Goal: Task Accomplishment & Management: Manage account settings

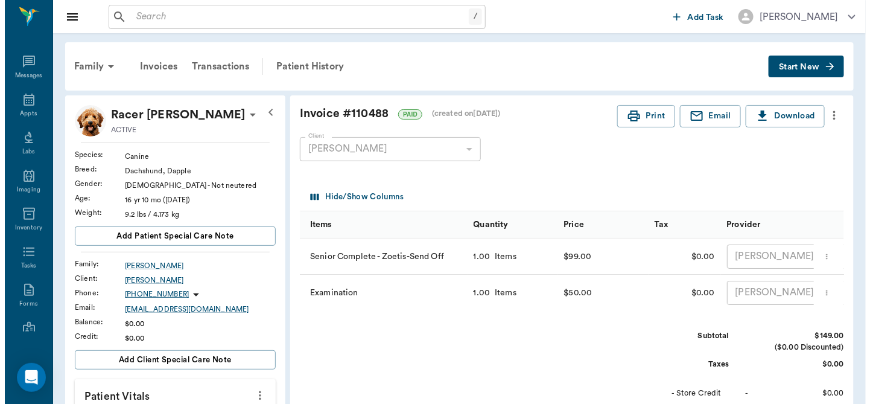
scroll to position [141, 0]
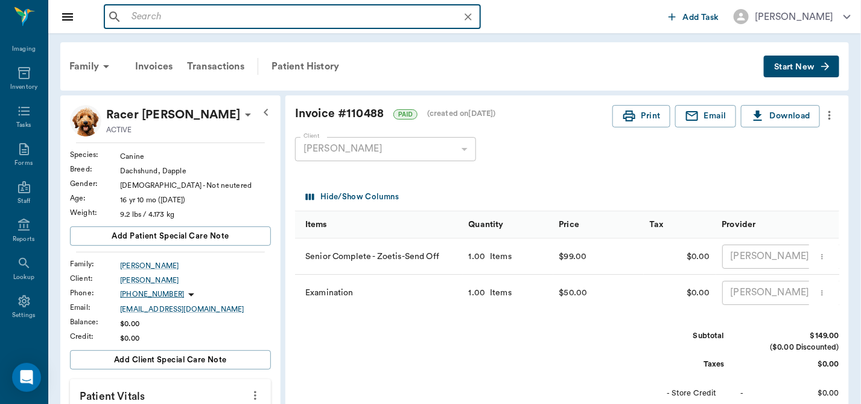
click at [147, 18] on input "text" at bounding box center [302, 16] width 351 height 17
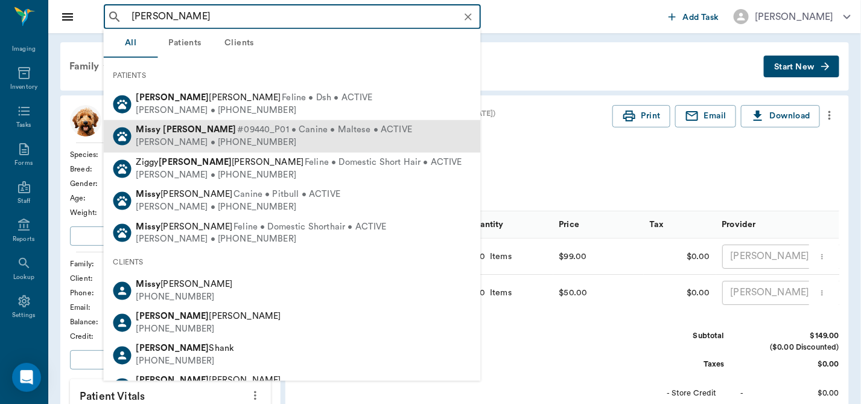
click at [237, 132] on span "#09440_P01 • Canine • Maltese • ACTIVE" at bounding box center [324, 130] width 175 height 13
type input "[PERSON_NAME]"
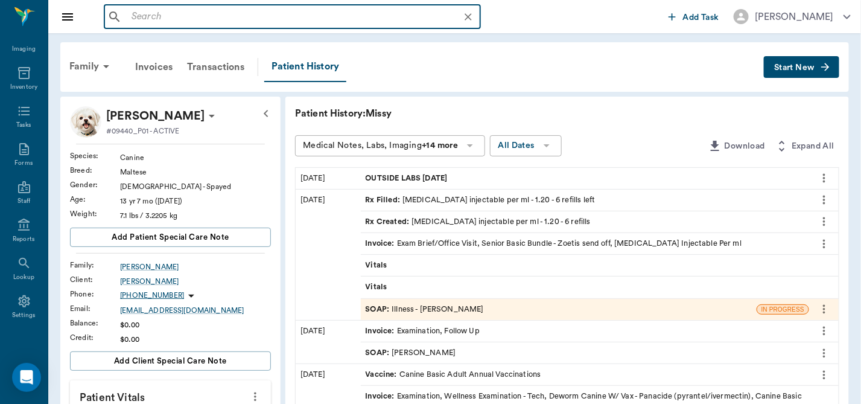
click at [229, 14] on input "text" at bounding box center [302, 16] width 351 height 17
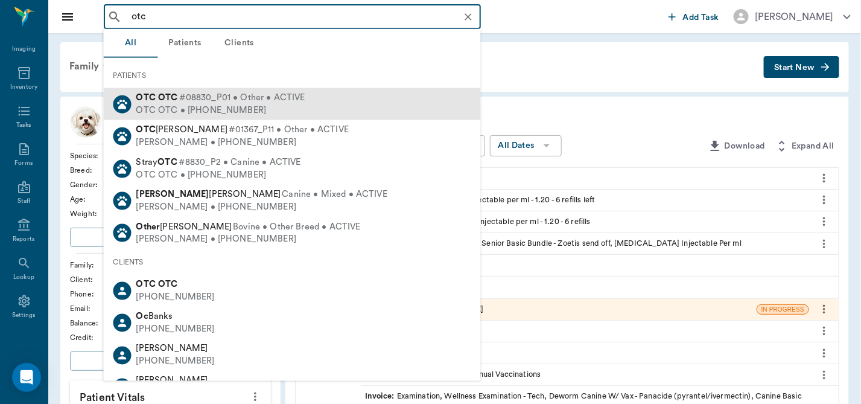
click at [233, 100] on span "#08830_P01 • Other • ACTIVE" at bounding box center [242, 98] width 126 height 13
type input "otc"
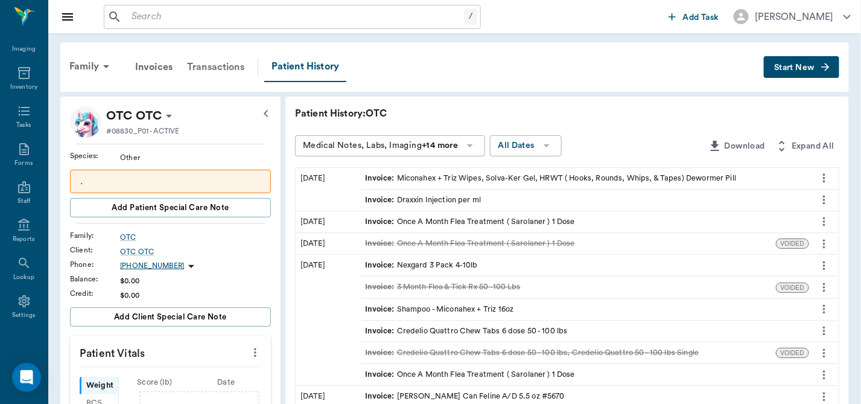
click at [216, 66] on div "Transactions" at bounding box center [216, 66] width 72 height 29
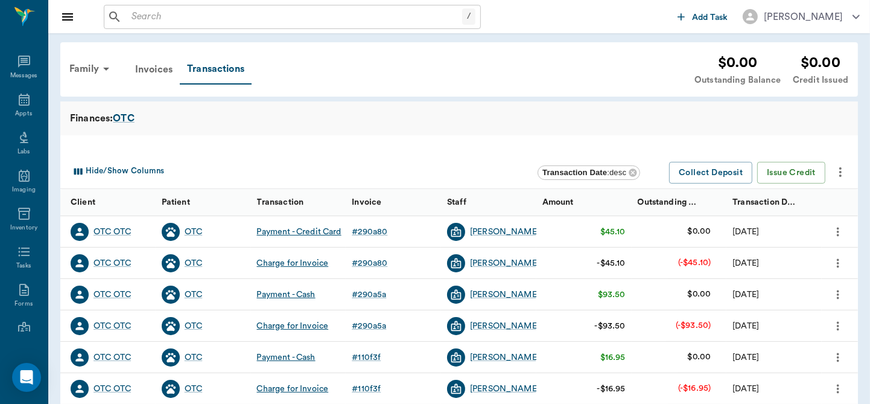
scroll to position [141, 0]
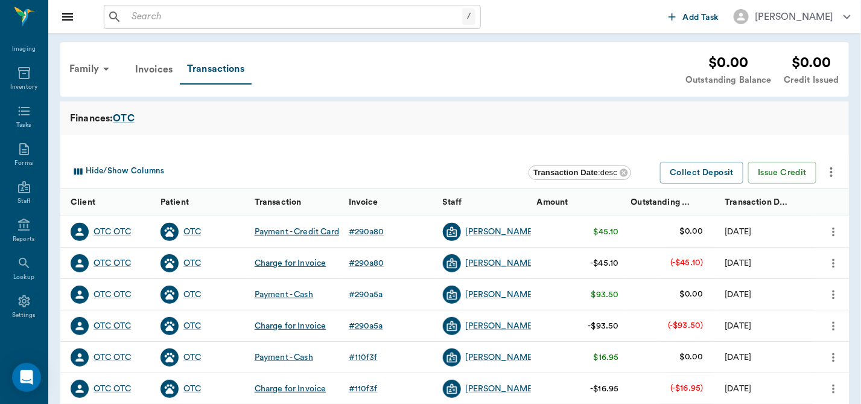
click at [831, 322] on icon "more" at bounding box center [833, 326] width 13 height 14
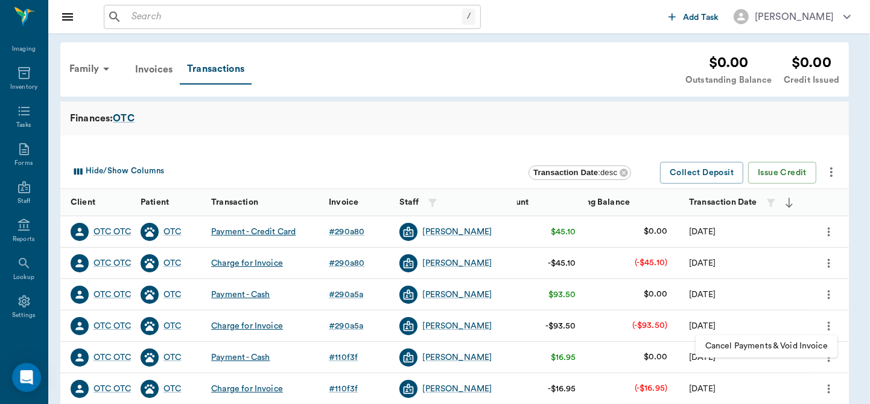
click at [776, 347] on span "Cancel Payments & Void Invoice" at bounding box center [766, 346] width 122 height 13
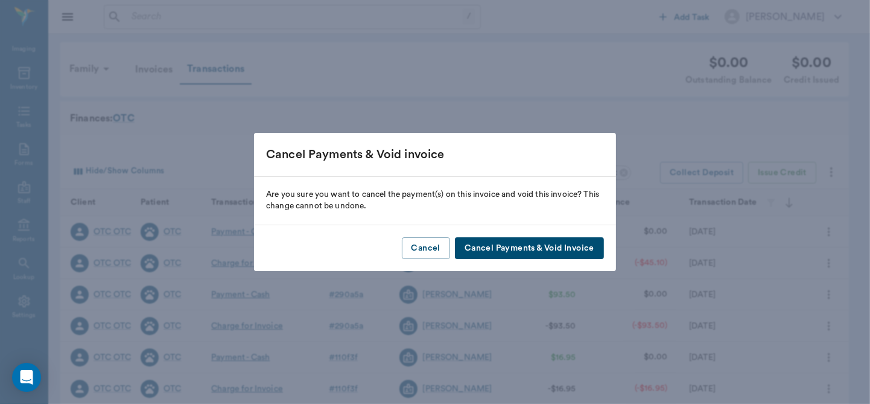
click at [554, 243] on button "Cancel Payments & Void Invoice" at bounding box center [529, 248] width 149 height 22
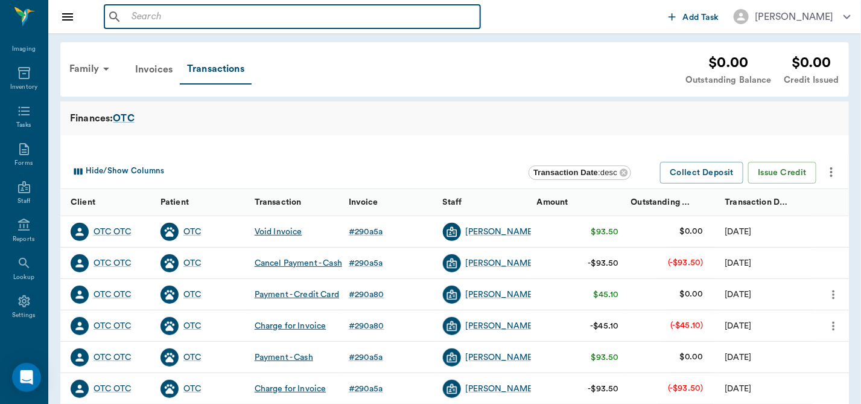
click at [244, 11] on input "text" at bounding box center [301, 16] width 349 height 17
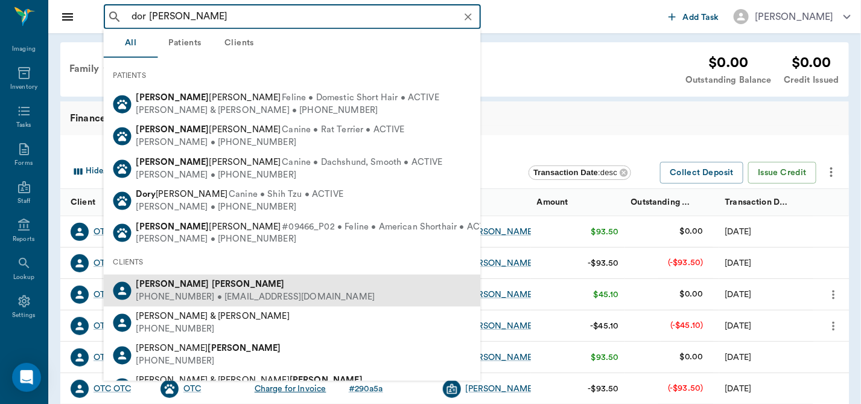
click at [212, 284] on b "[PERSON_NAME]" at bounding box center [248, 283] width 73 height 9
type input "dor [PERSON_NAME]"
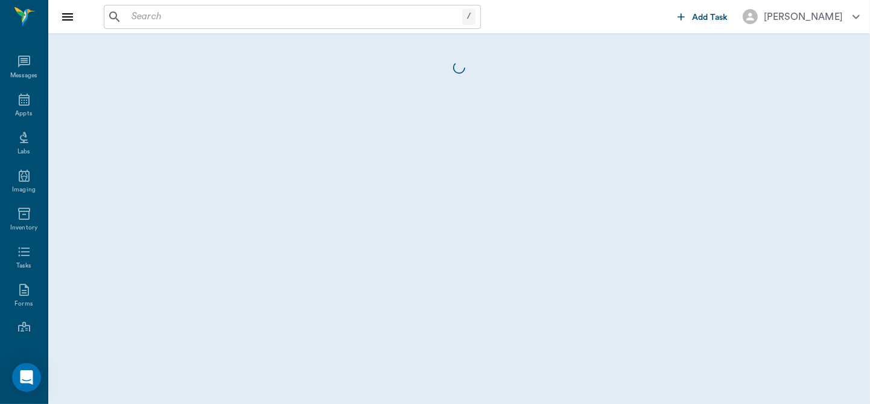
scroll to position [141, 0]
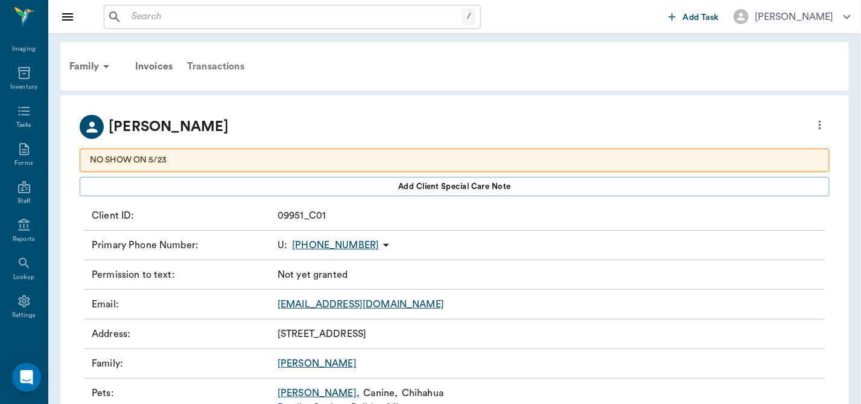
click at [216, 68] on div "Transactions" at bounding box center [216, 66] width 72 height 29
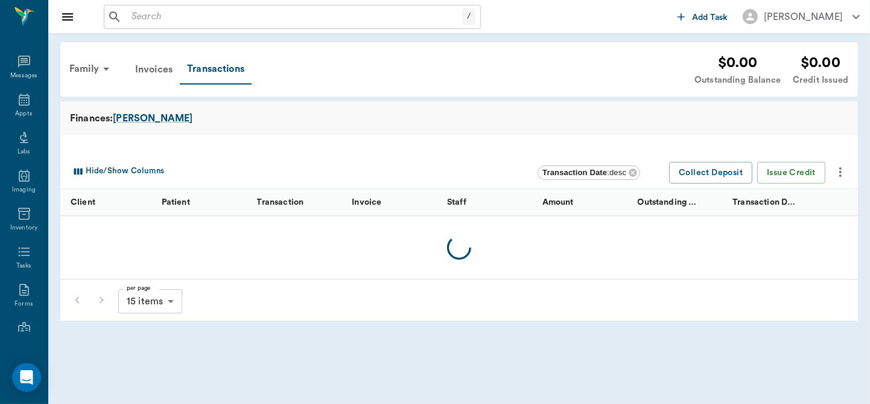
scroll to position [141, 0]
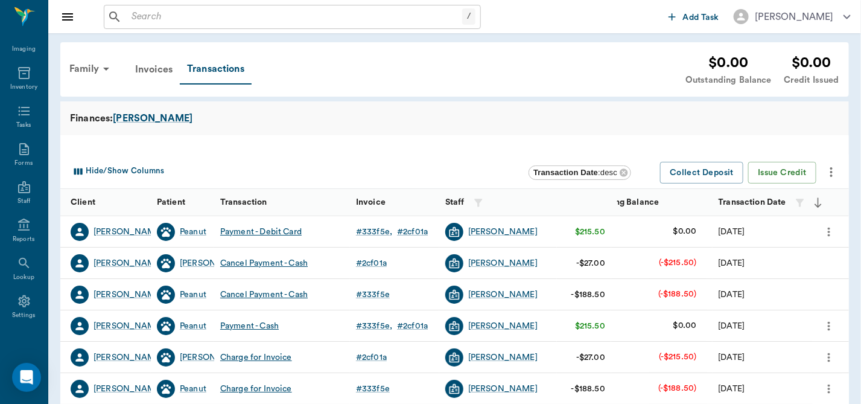
click at [203, 24] on input "text" at bounding box center [294, 16] width 335 height 17
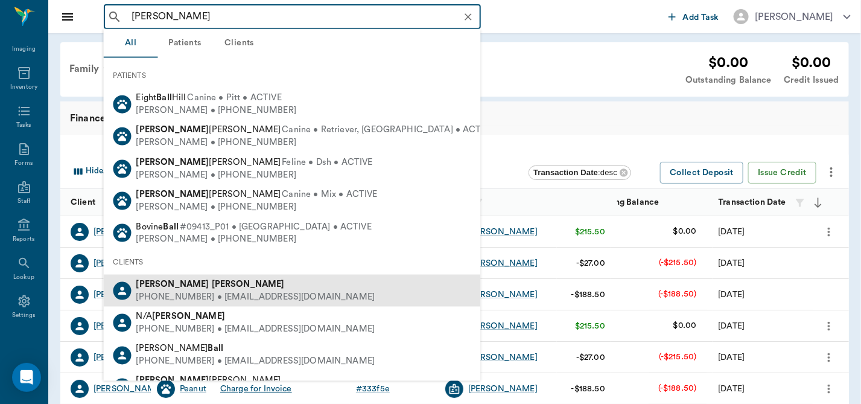
click at [206, 289] on div "[PERSON_NAME]" at bounding box center [255, 284] width 239 height 13
type input "[PERSON_NAME]"
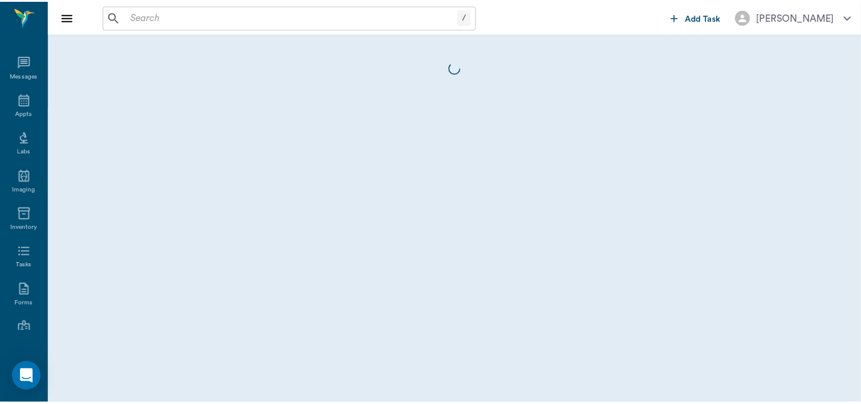
scroll to position [141, 0]
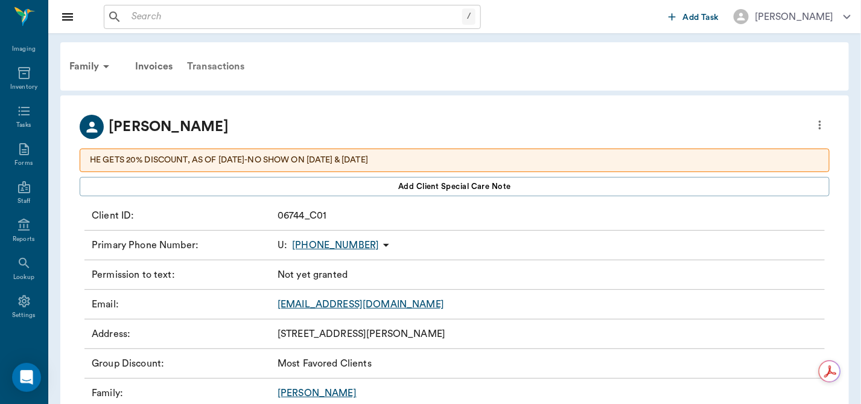
click at [217, 63] on div "Transactions" at bounding box center [216, 66] width 72 height 29
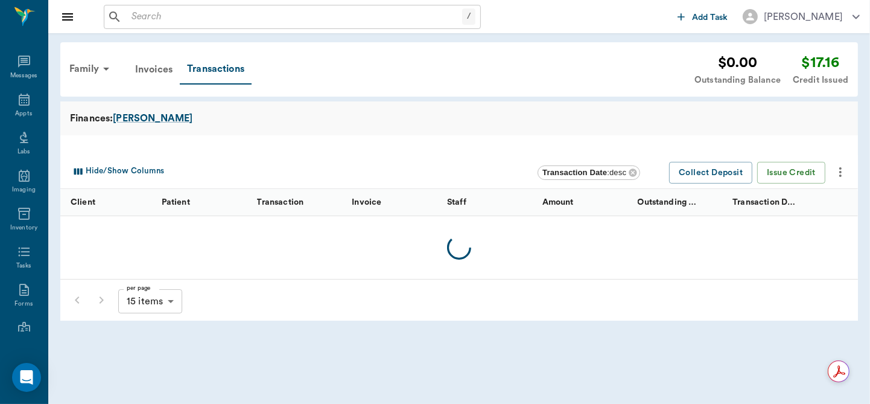
scroll to position [141, 0]
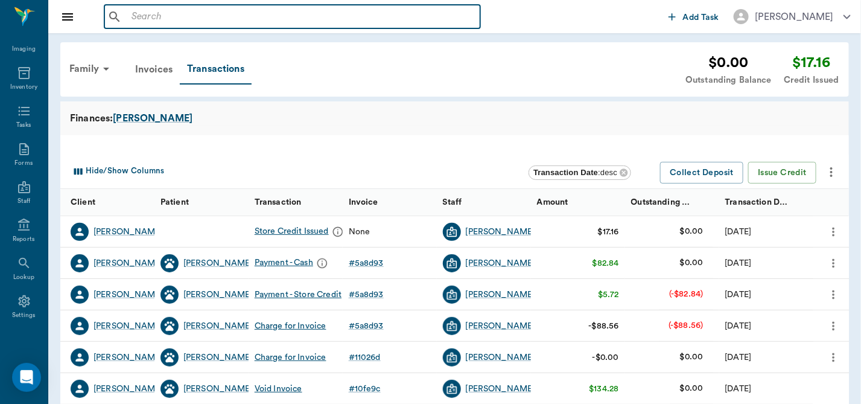
click at [176, 17] on input "text" at bounding box center [301, 16] width 349 height 17
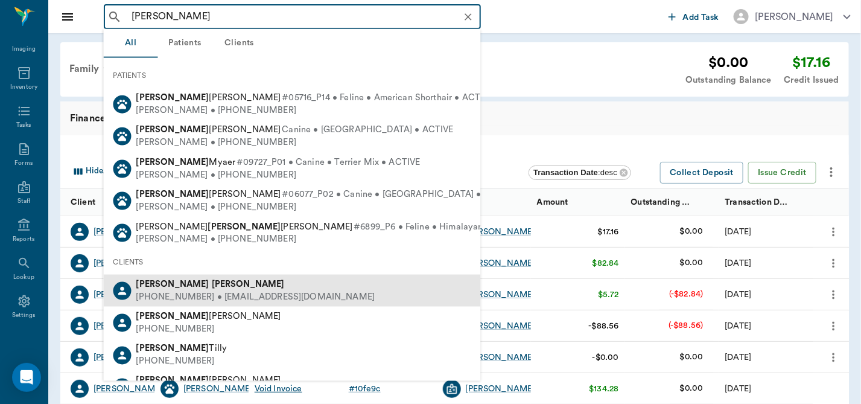
click at [201, 296] on div "[PHONE_NUMBER] • [EMAIL_ADDRESS][DOMAIN_NAME]" at bounding box center [255, 296] width 239 height 13
type input "[PERSON_NAME]"
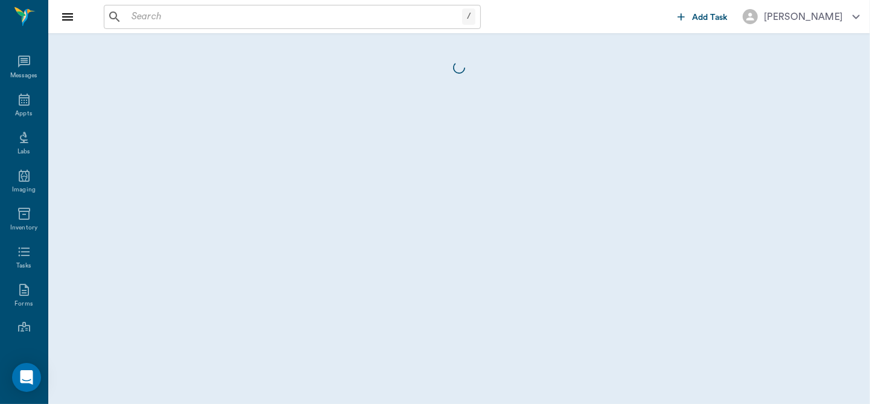
scroll to position [141, 0]
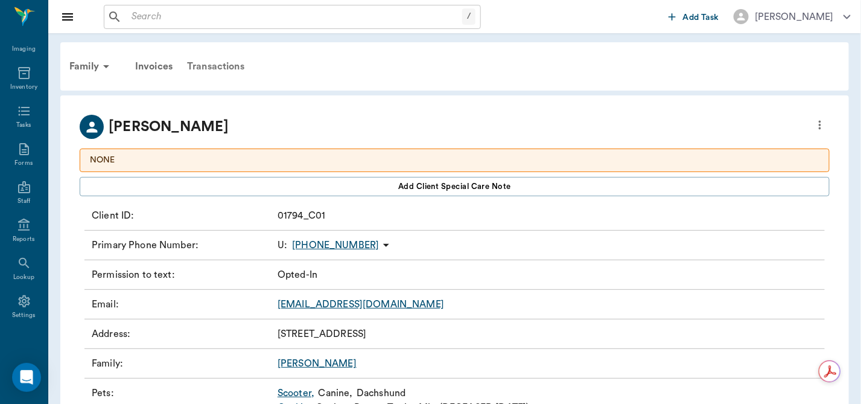
click at [222, 61] on div "Transactions" at bounding box center [216, 66] width 72 height 29
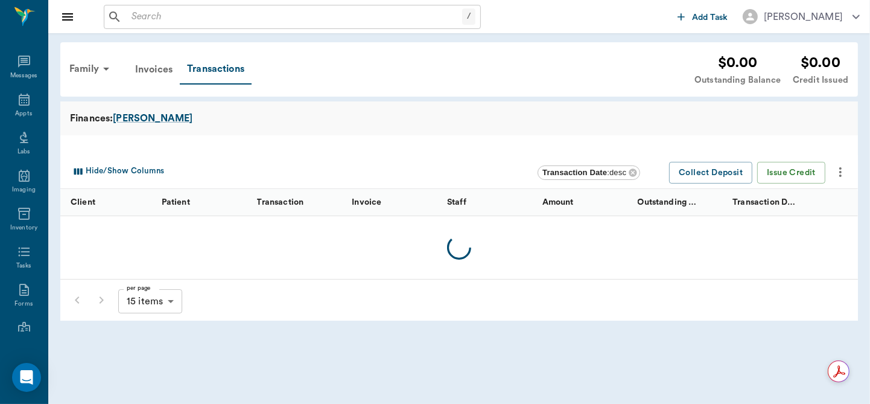
scroll to position [141, 0]
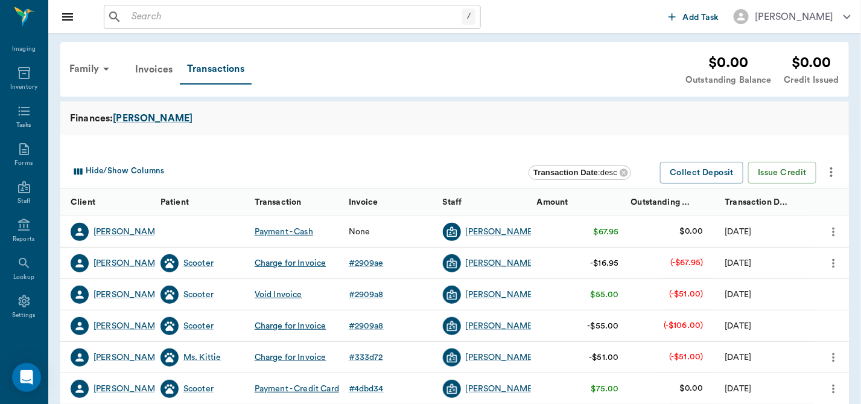
click at [830, 358] on icon "more" at bounding box center [833, 357] width 13 height 14
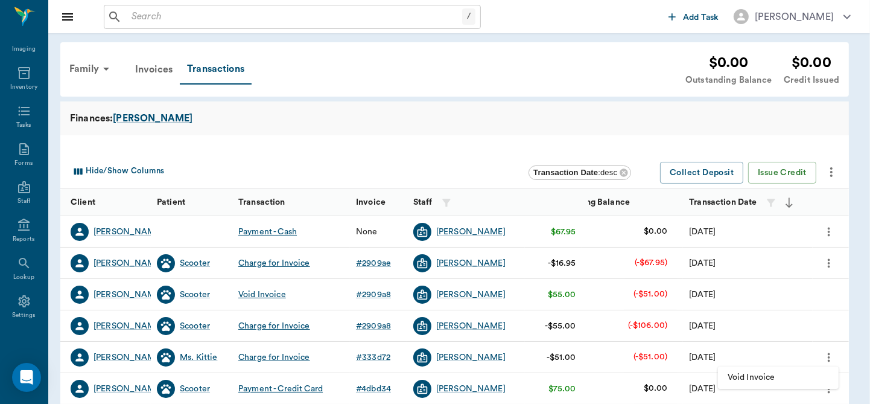
click at [764, 372] on span "Void Invoice" at bounding box center [778, 377] width 101 height 13
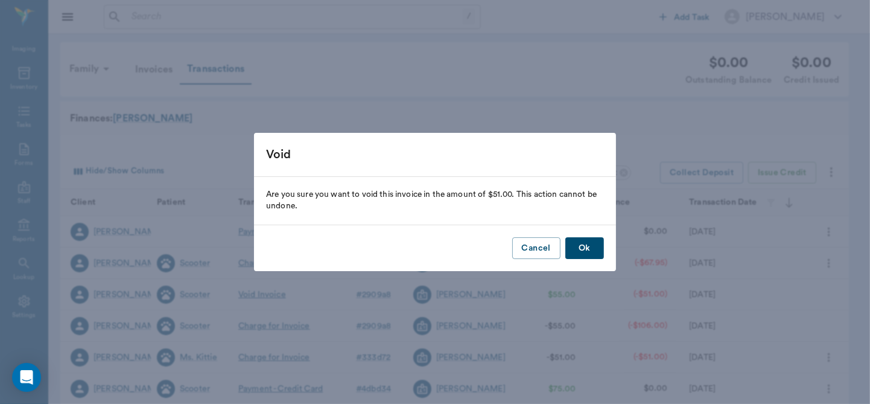
click at [583, 249] on button "Ok" at bounding box center [584, 248] width 39 height 22
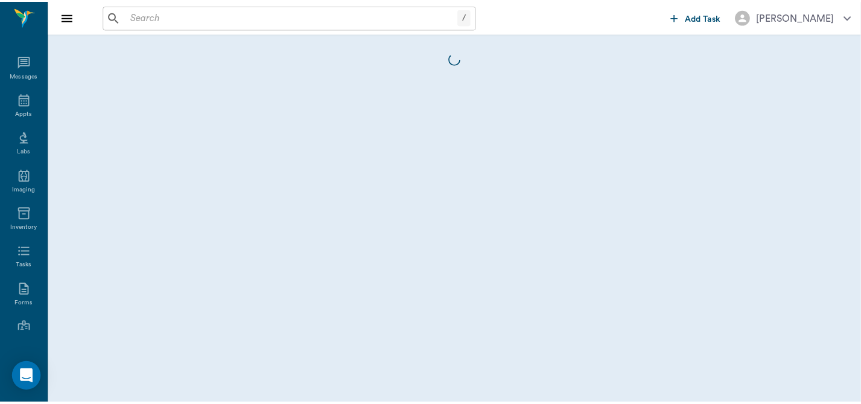
scroll to position [141, 0]
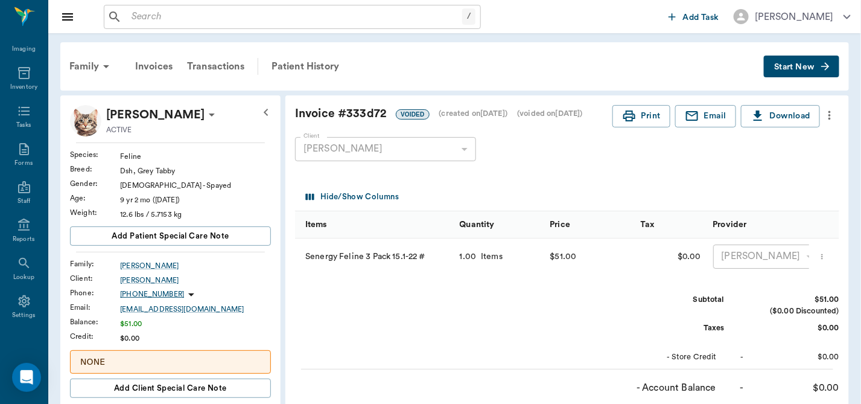
click at [829, 114] on icon "more" at bounding box center [829, 115] width 13 height 14
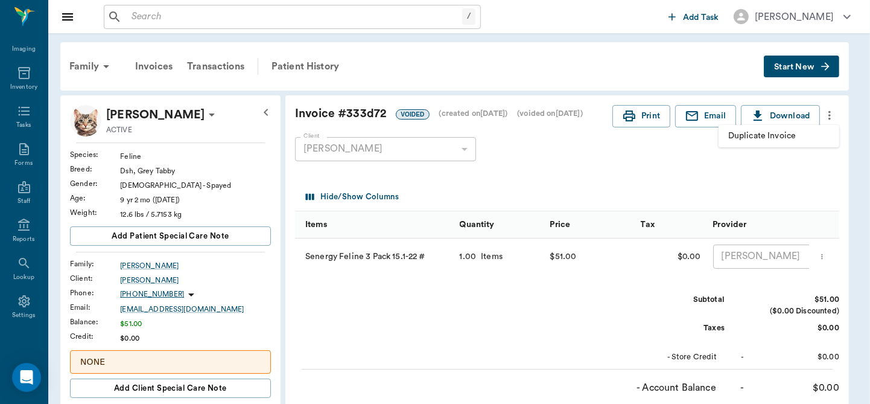
click at [782, 131] on span "Duplicate Invoice" at bounding box center [778, 136] width 101 height 13
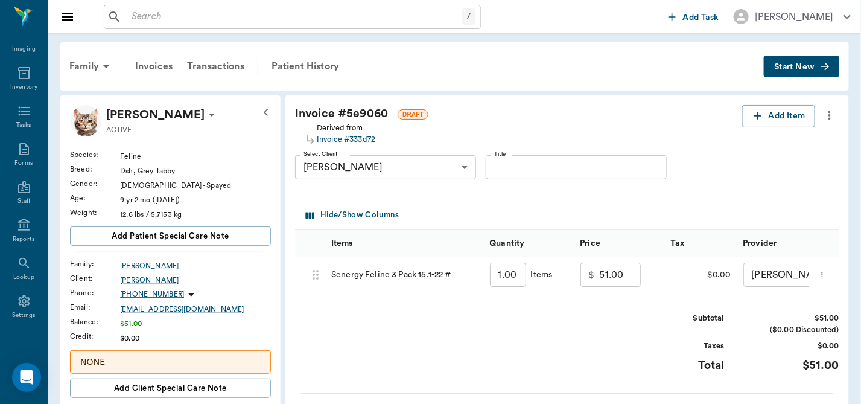
click at [633, 275] on input "51.00" at bounding box center [620, 274] width 41 height 24
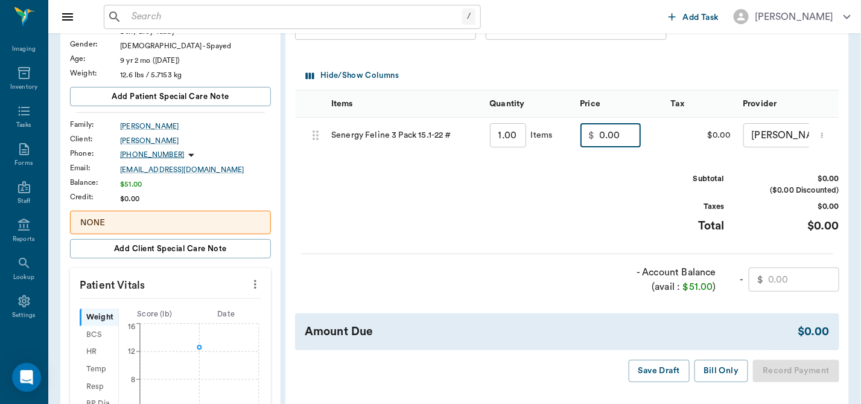
scroll to position [145, 0]
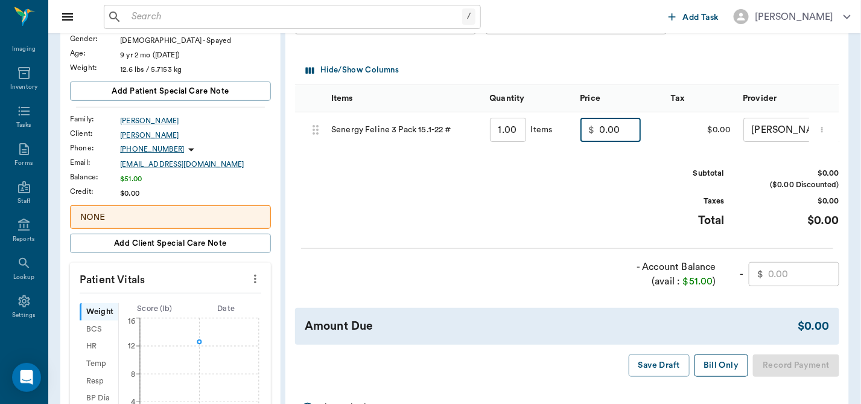
type input "0.00"
click at [708, 370] on button "Bill Only" at bounding box center [721, 365] width 54 height 22
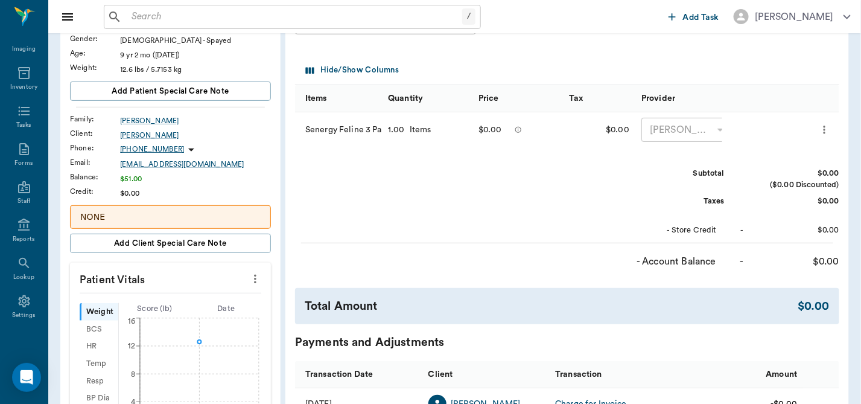
scroll to position [0, 0]
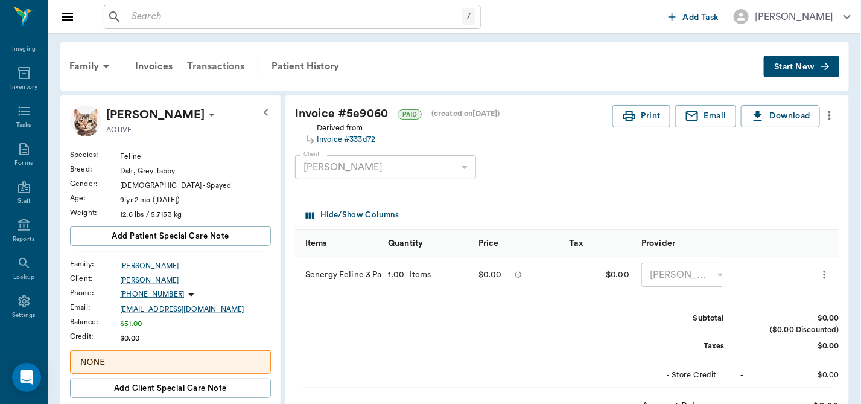
click at [216, 66] on div "Transactions" at bounding box center [216, 66] width 72 height 29
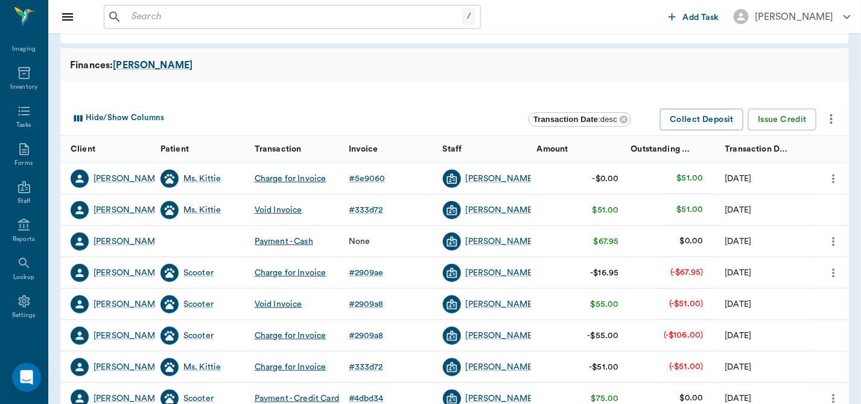
scroll to position [63, 0]
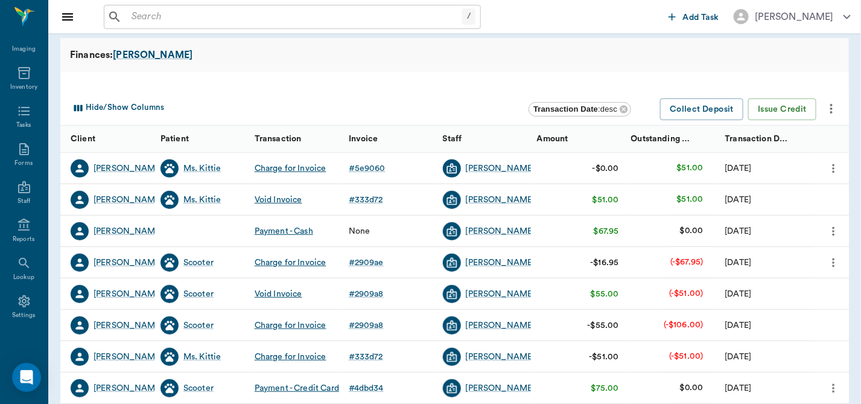
click at [835, 261] on icon "more" at bounding box center [833, 262] width 13 height 14
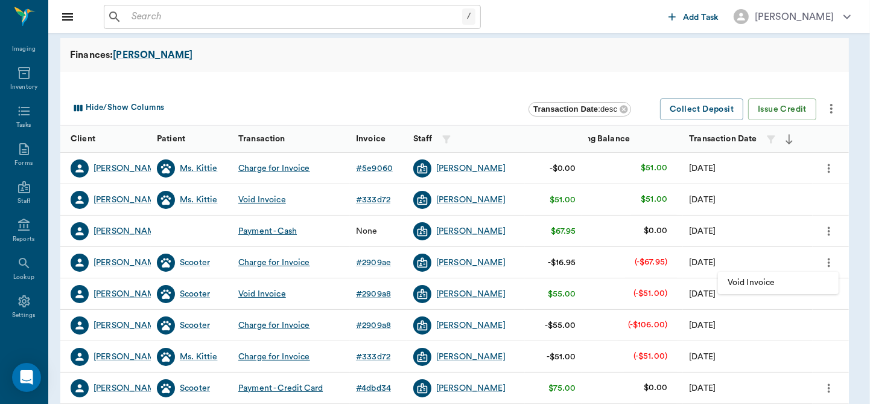
click at [755, 281] on span "Void Invoice" at bounding box center [778, 282] width 101 height 13
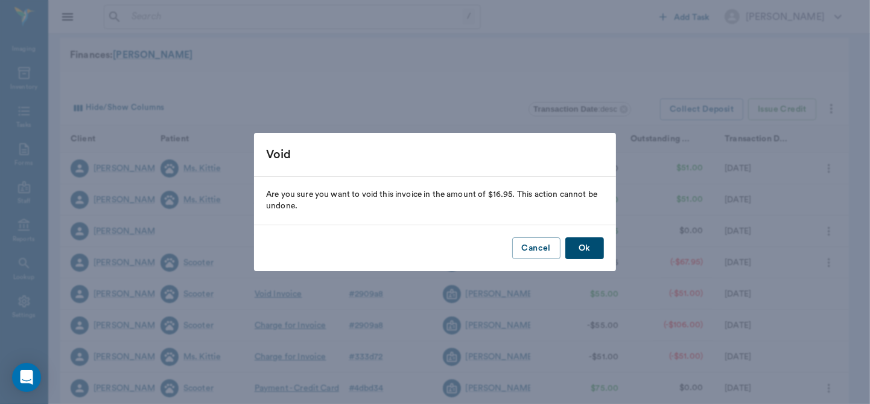
click at [586, 242] on button "Ok" at bounding box center [584, 248] width 39 height 22
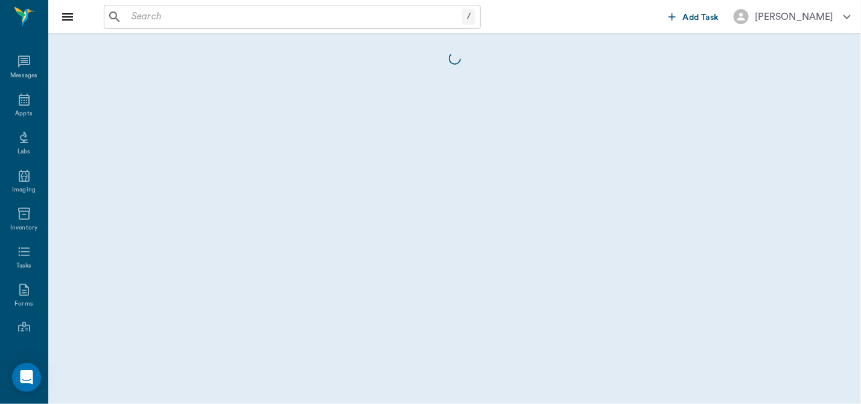
click at [595, 234] on body "/ ​ Add Task [PERSON_NAME] Nectar Messages Appts Labs Imaging Inventory Tasks F…" at bounding box center [430, 202] width 861 height 404
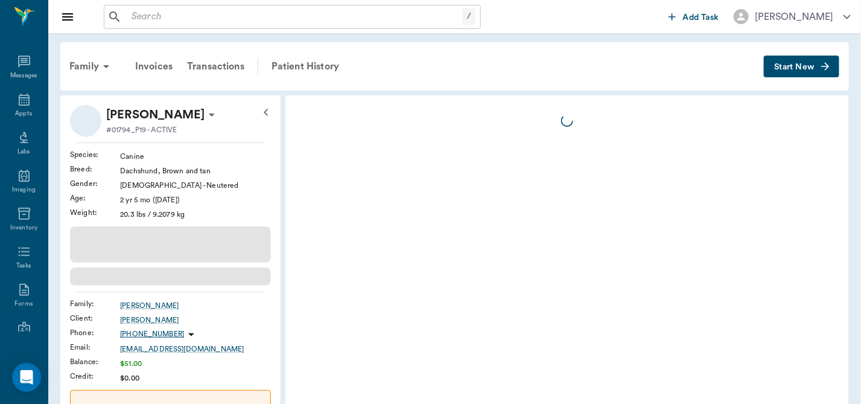
scroll to position [141, 0]
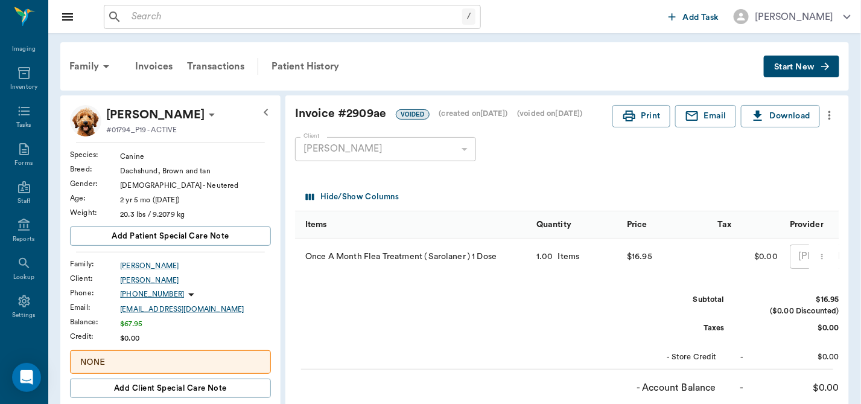
click at [830, 109] on icon "more" at bounding box center [829, 115] width 13 height 14
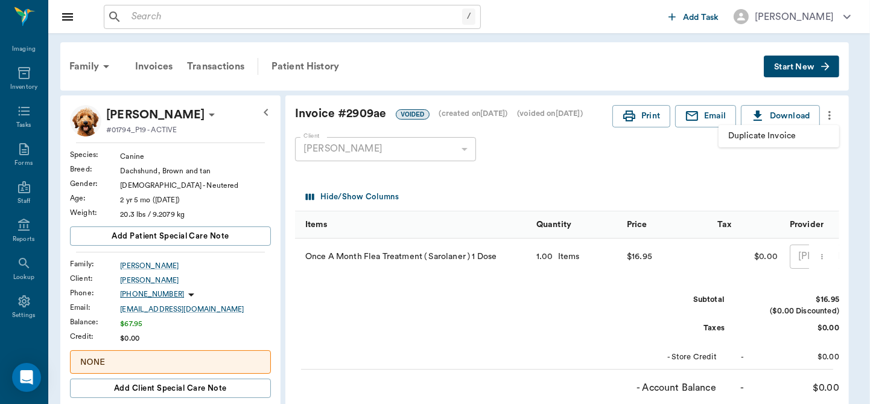
click at [785, 136] on span "Duplicate Invoice" at bounding box center [778, 136] width 101 height 13
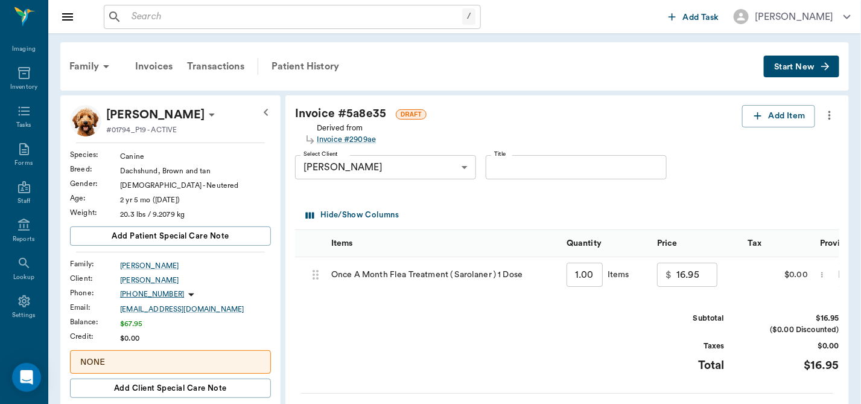
click at [705, 275] on input "16.95" at bounding box center [696, 274] width 41 height 24
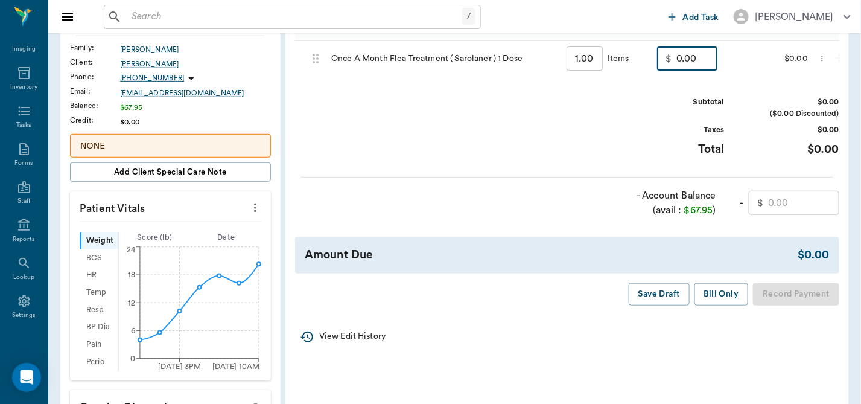
scroll to position [217, 0]
type input "0.00"
click at [712, 297] on button "Bill Only" at bounding box center [721, 293] width 54 height 22
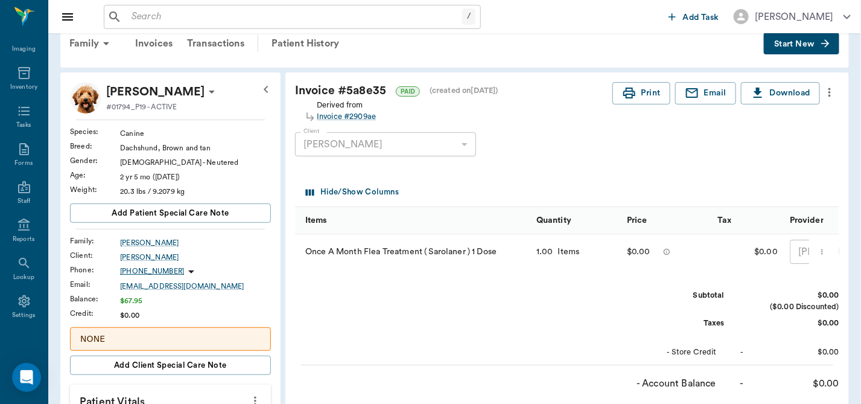
scroll to position [2, 0]
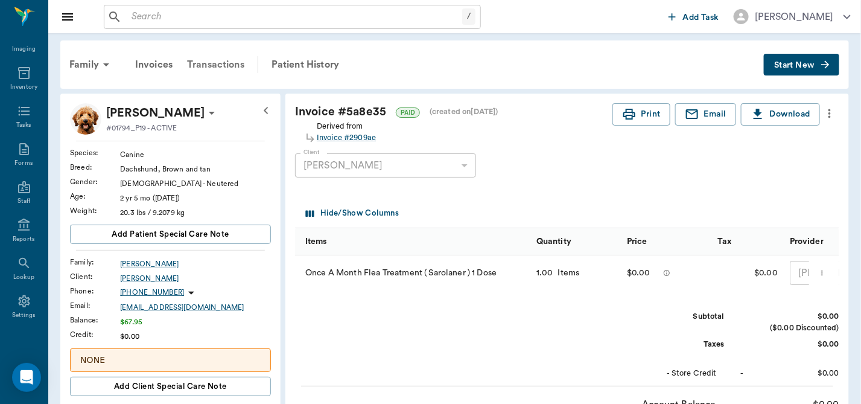
click at [208, 60] on div "Transactions" at bounding box center [216, 64] width 72 height 29
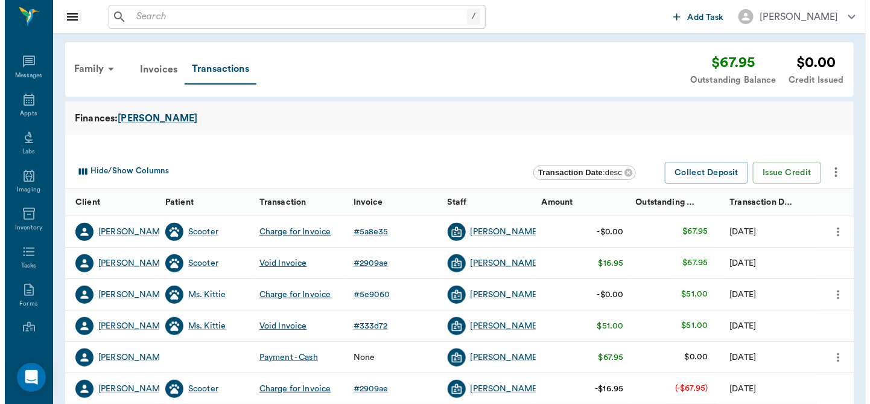
scroll to position [141, 0]
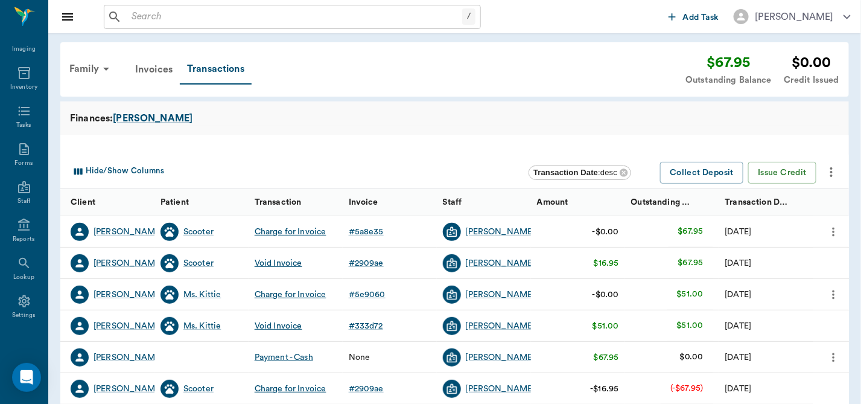
click at [834, 357] on icon "more" at bounding box center [833, 356] width 2 height 9
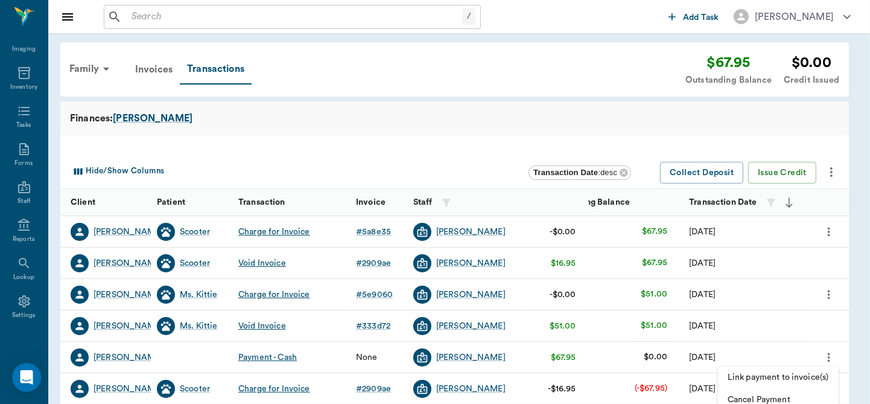
click at [758, 396] on span "Cancel Payment" at bounding box center [778, 399] width 101 height 13
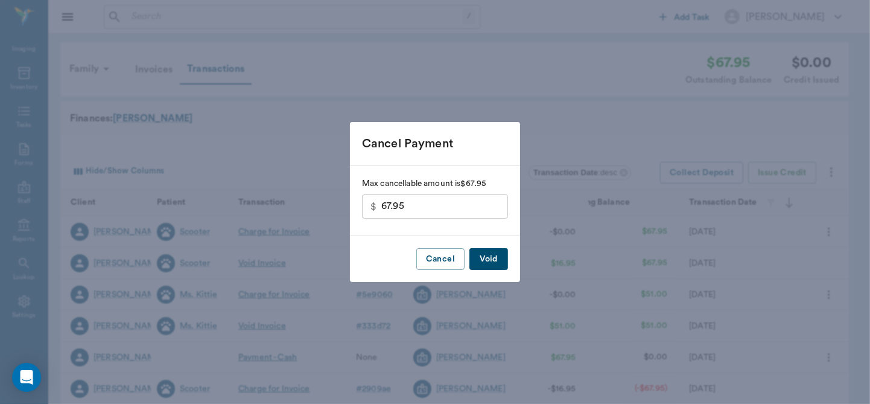
click at [487, 256] on button "Void" at bounding box center [488, 259] width 39 height 22
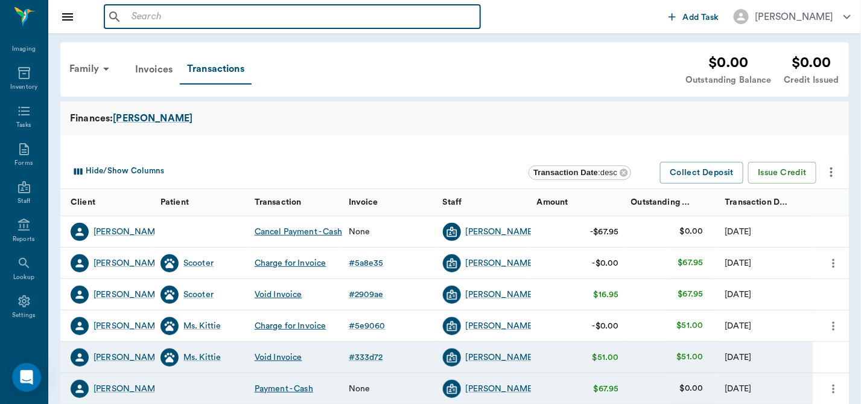
click at [233, 14] on input "text" at bounding box center [301, 16] width 349 height 17
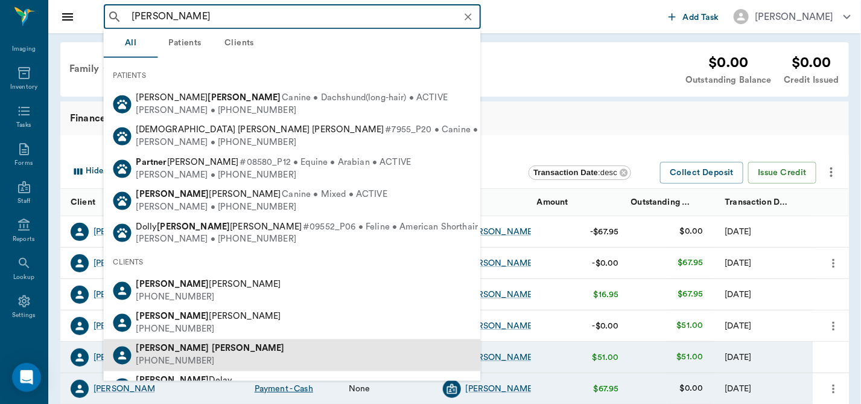
click at [168, 346] on b "[PERSON_NAME]" at bounding box center [172, 348] width 73 height 9
type input "[PERSON_NAME]"
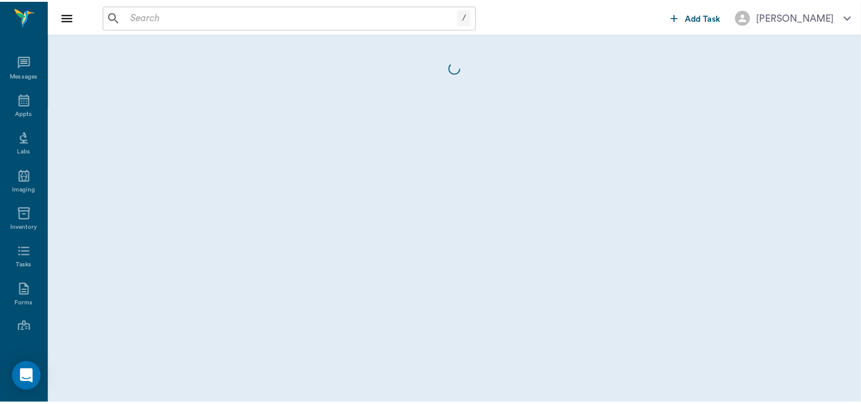
scroll to position [141, 0]
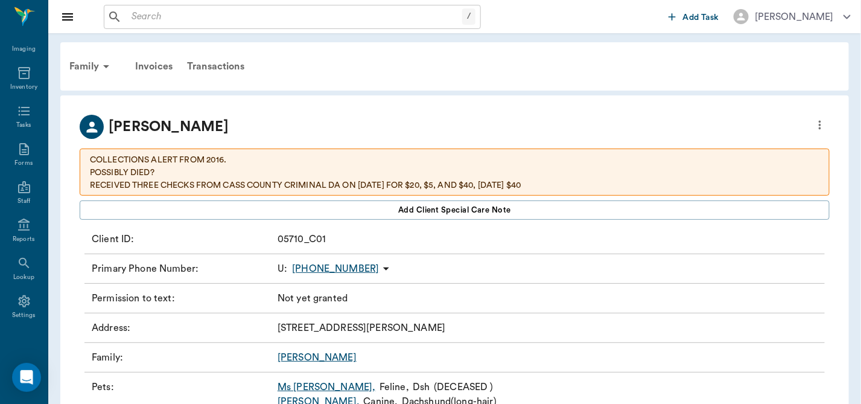
click at [603, 184] on p "COLLECTIONS ALERT FROM 2016. POSSIBLY DIED? RECEIVED THREE CHECKS FROM CASS COU…" at bounding box center [454, 173] width 729 height 38
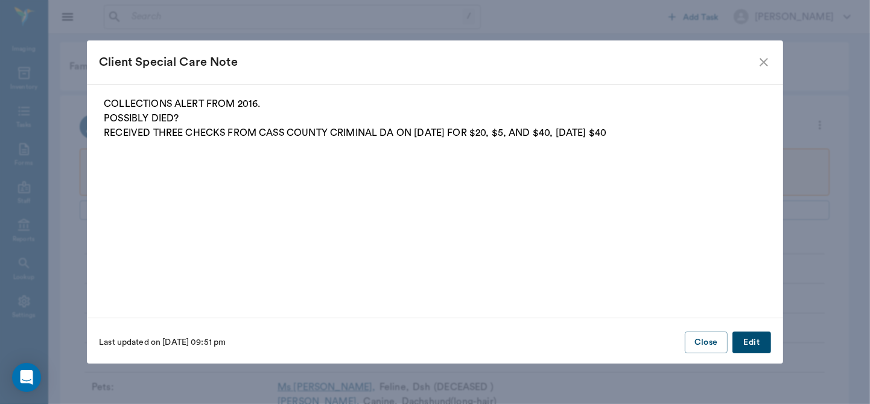
click at [614, 133] on p "COLLECTIONS ALERT FROM 2016. POSSIBLY DIED? RECEIVED THREE CHECKS FROM CASS COU…" at bounding box center [435, 118] width 662 height 43
click at [752, 340] on button "Edit" at bounding box center [751, 342] width 39 height 22
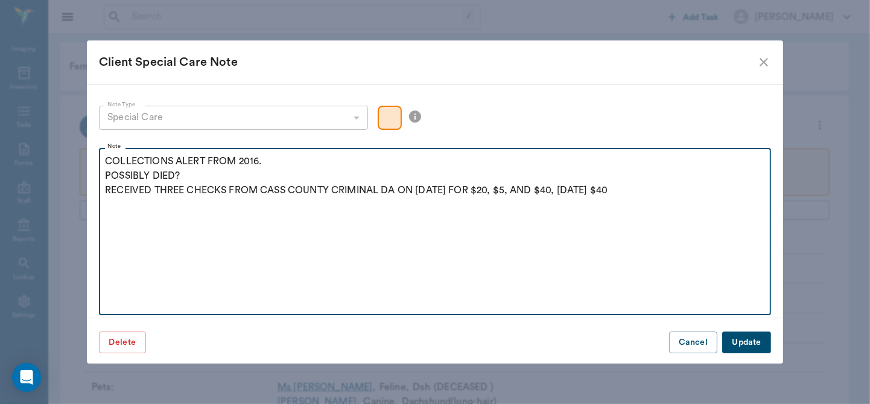
click at [620, 191] on p "COLLECTIONS ALERT FROM 2016. POSSIBLY DIED? RECEIVED THREE CHECKS FROM CASS COU…" at bounding box center [435, 175] width 660 height 43
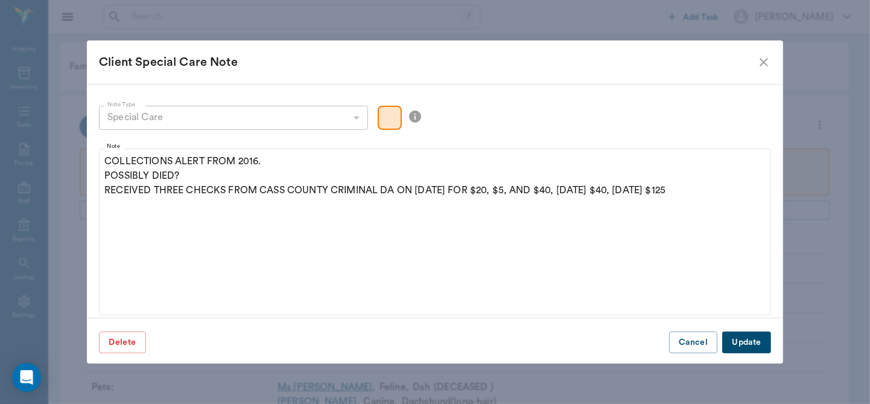
click at [753, 341] on button "Update" at bounding box center [746, 342] width 48 height 22
